Goal: Find specific page/section: Find specific page/section

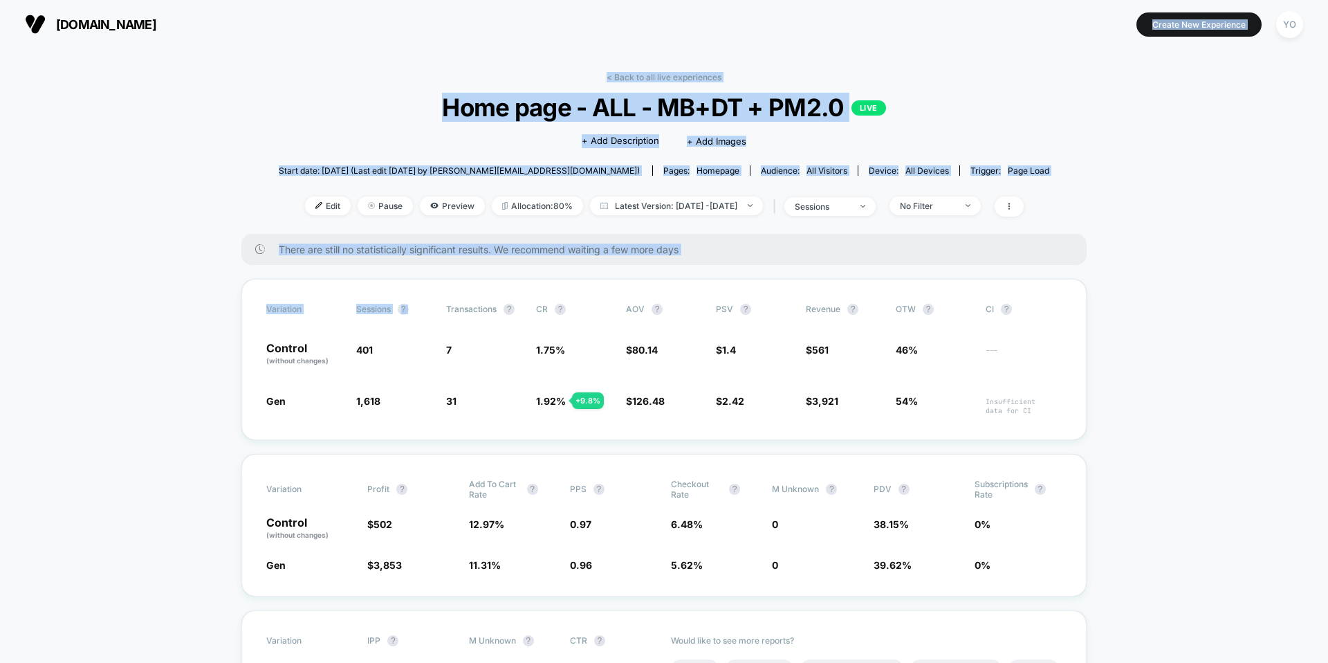
scroll to position [8, 0]
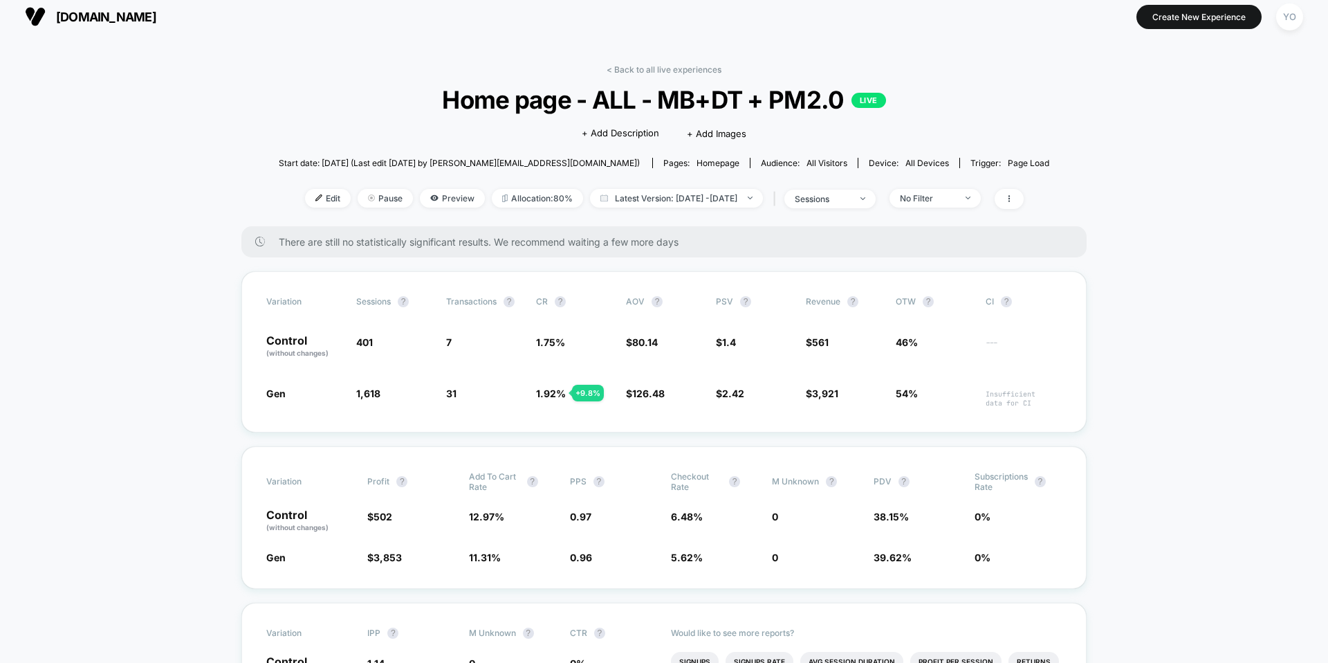
click at [379, 91] on span "Home page - ALL - MB+DT + PM2.0 LIVE" at bounding box center [664, 99] width 693 height 29
click at [133, 18] on span "[DOMAIN_NAME]" at bounding box center [106, 17] width 100 height 15
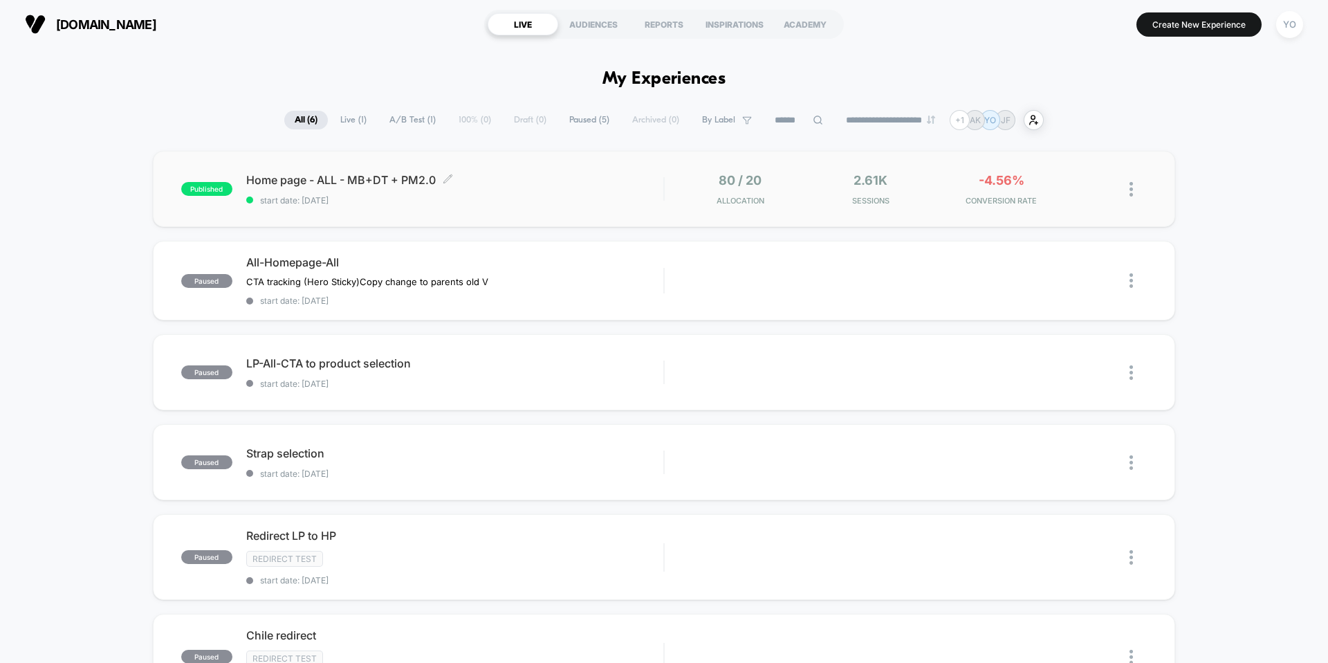
click at [242, 181] on div "published Home page - ALL - MB+DT + PM2.0 Click to edit experience details Clic…" at bounding box center [422, 189] width 482 height 33
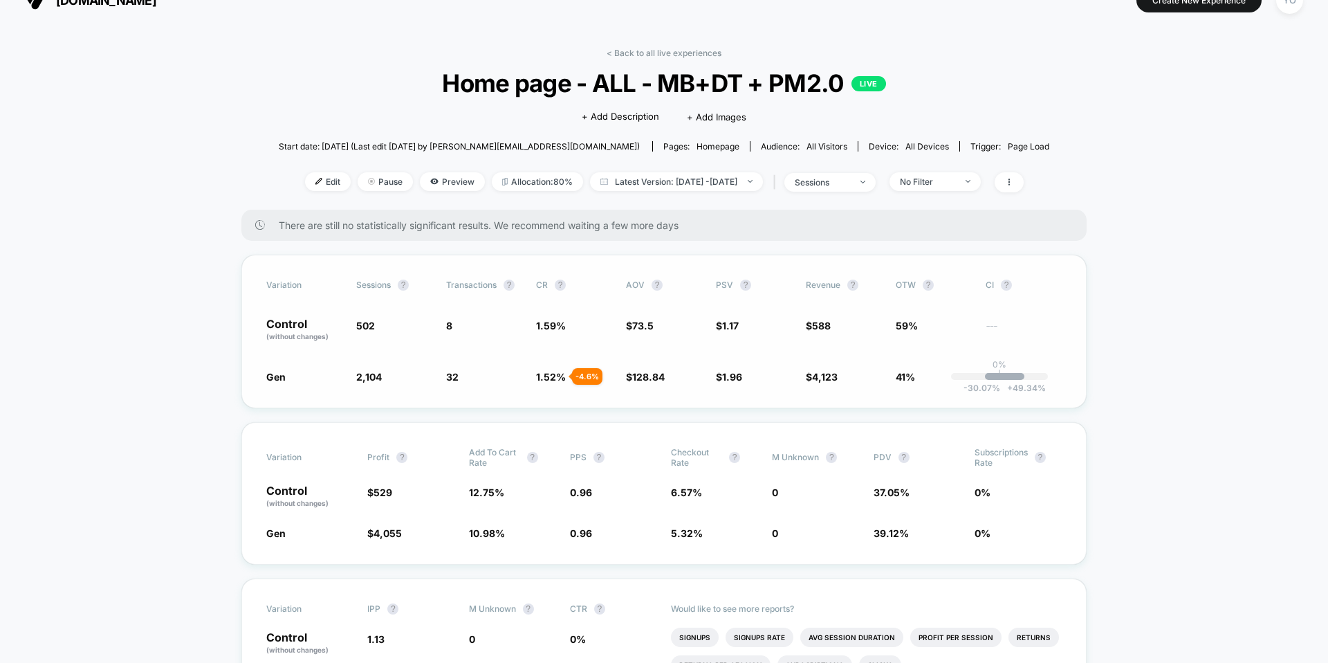
scroll to position [26, 0]
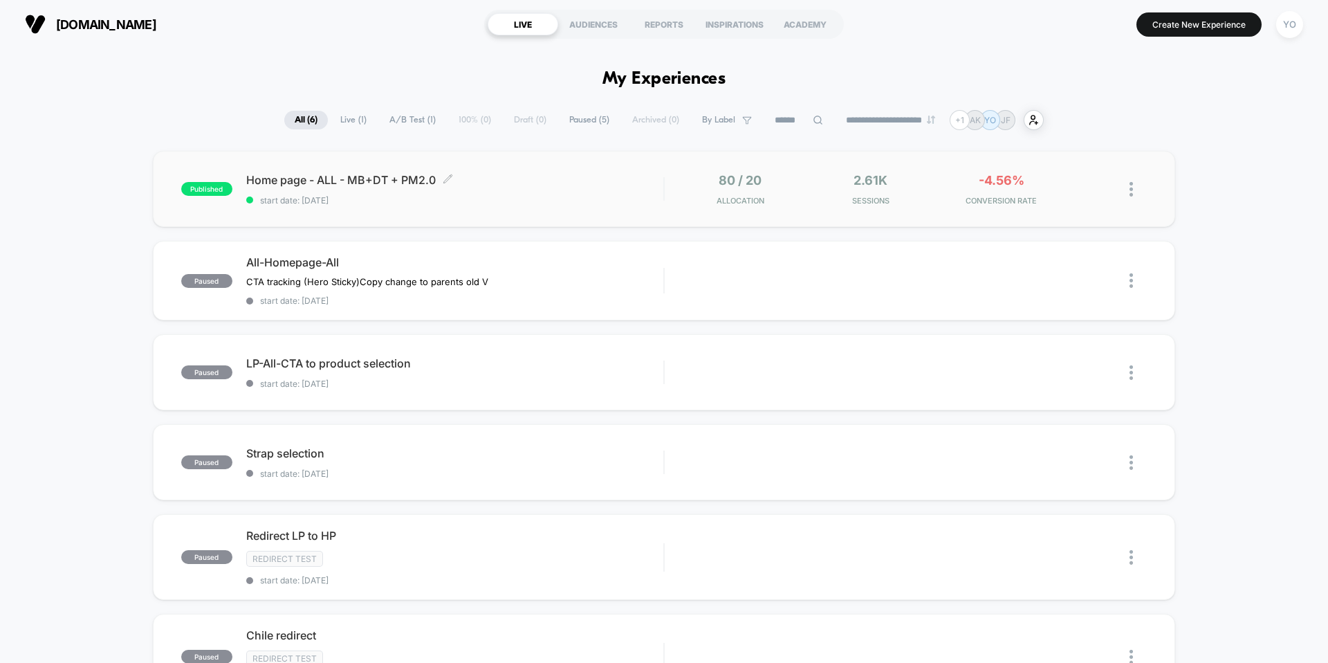
click at [212, 178] on div "published Home page - ALL - MB+DT + PM2.0 Click to edit experience details Clic…" at bounding box center [422, 189] width 482 height 33
